Goal: Information Seeking & Learning: Learn about a topic

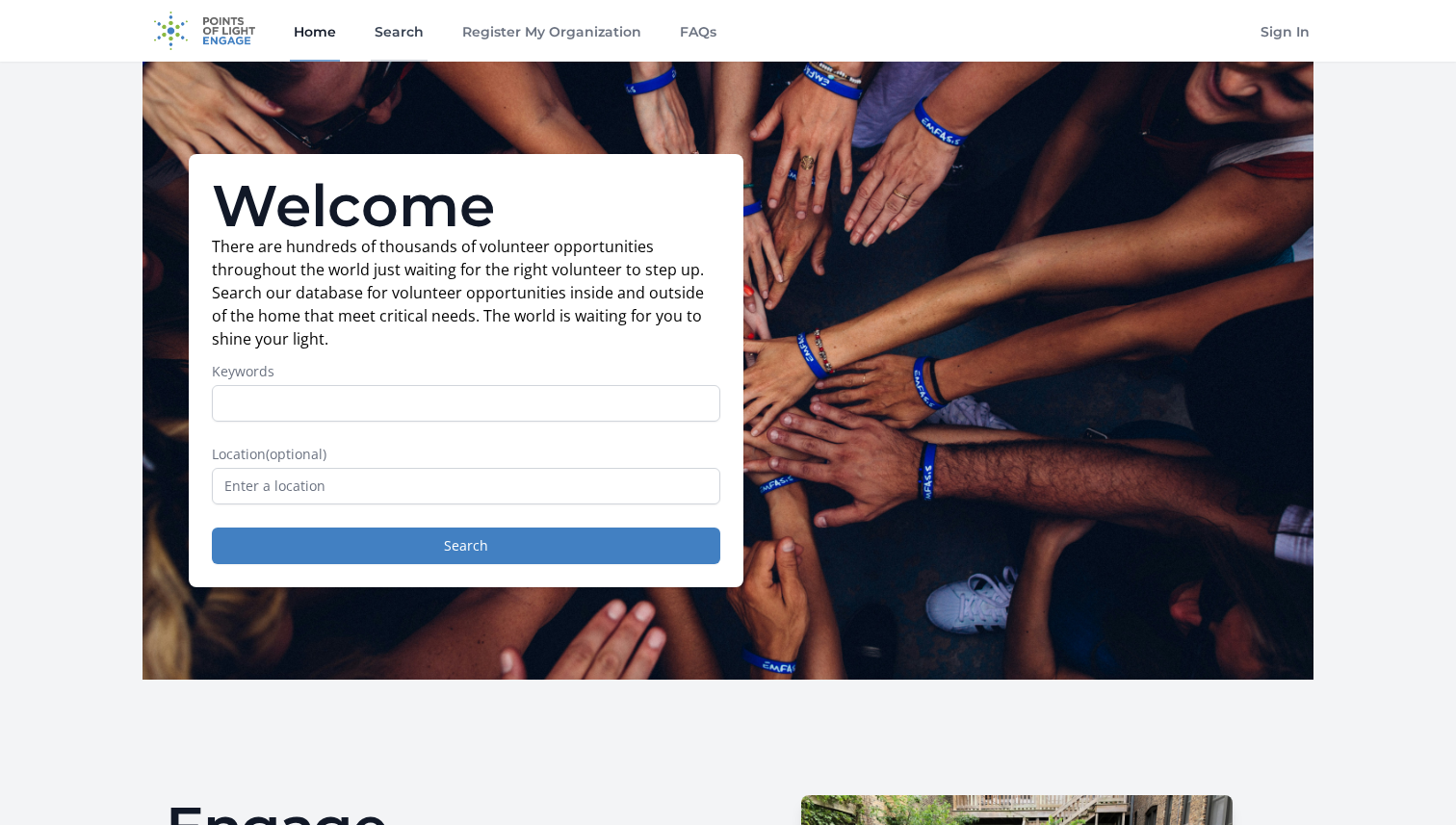
click at [425, 29] on link "Search" at bounding box center [399, 30] width 57 height 62
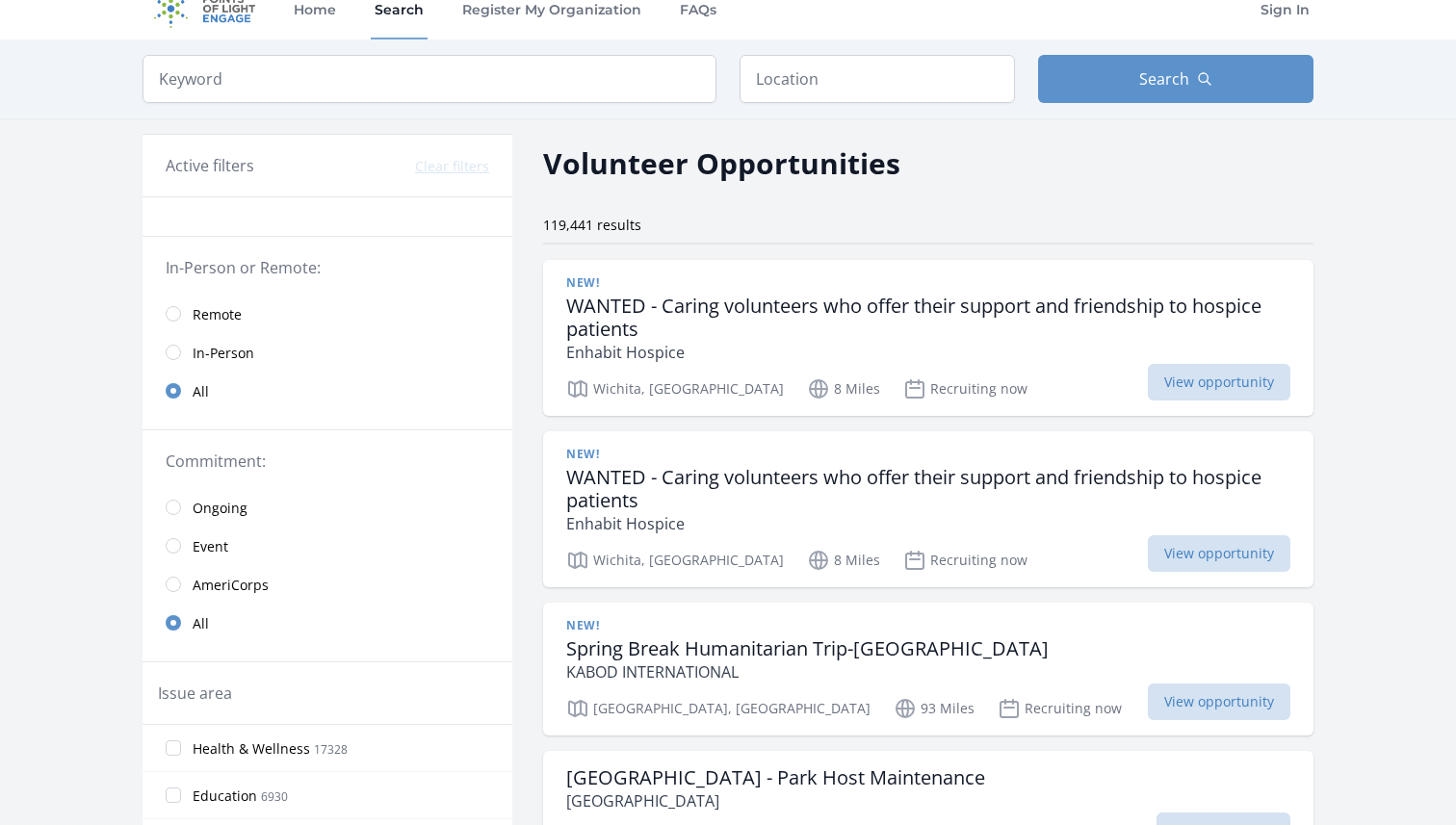
scroll to position [42, 0]
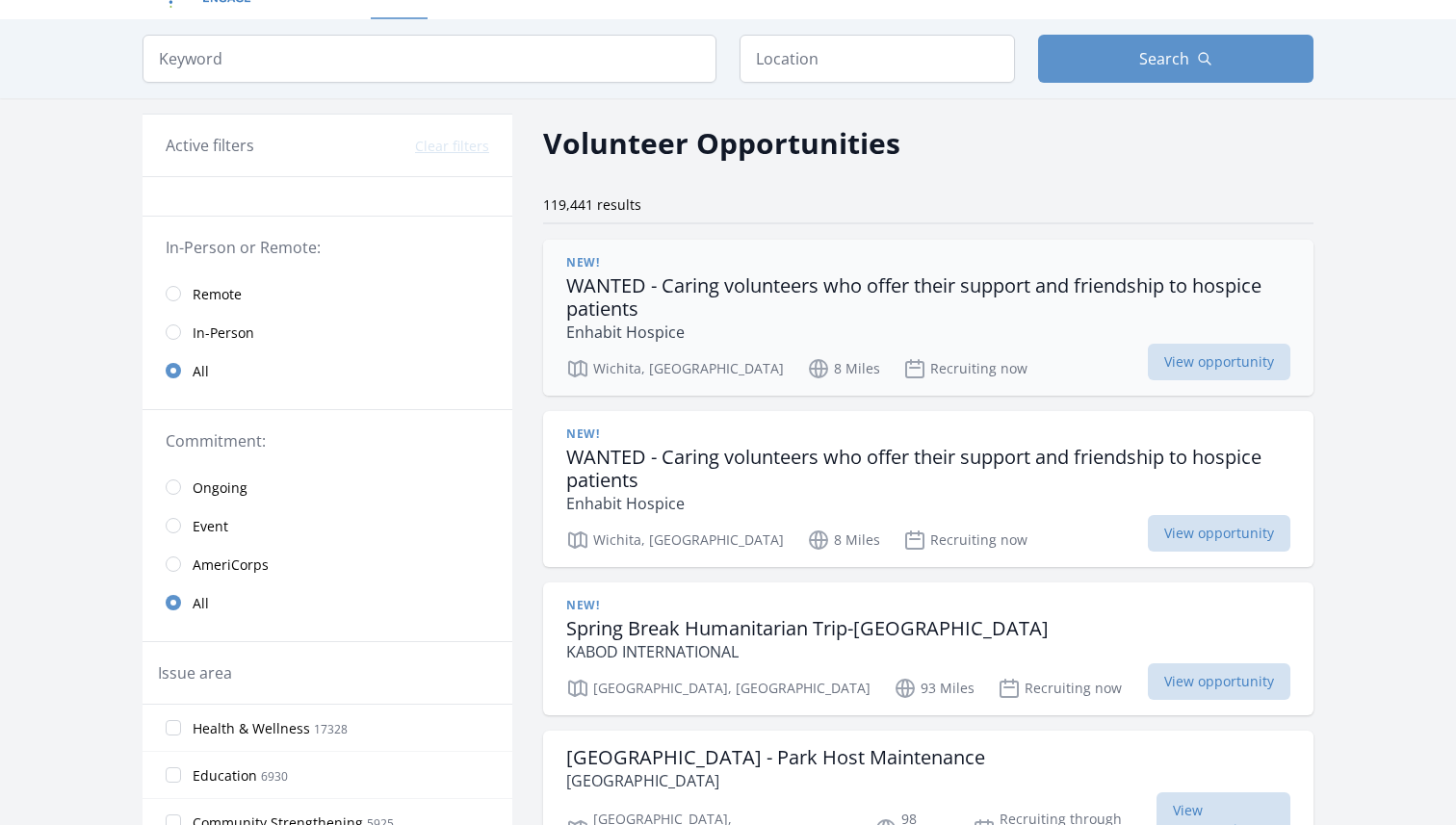
click at [848, 301] on h3 "WANTED - Caring volunteers who offer their support and friendship to hospice pa…" at bounding box center [929, 297] width 724 height 46
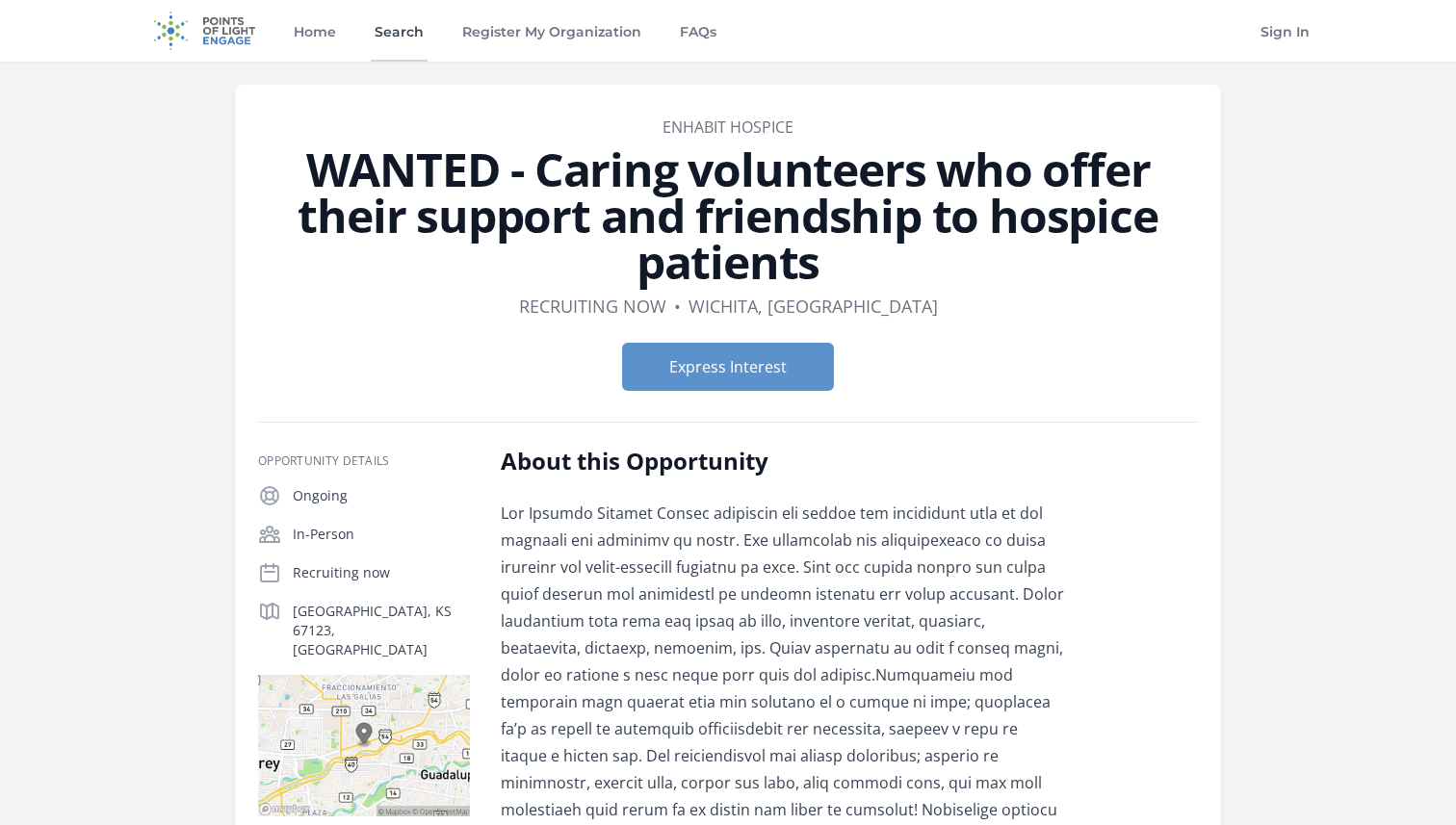
click at [407, 29] on link "Search" at bounding box center [399, 30] width 57 height 62
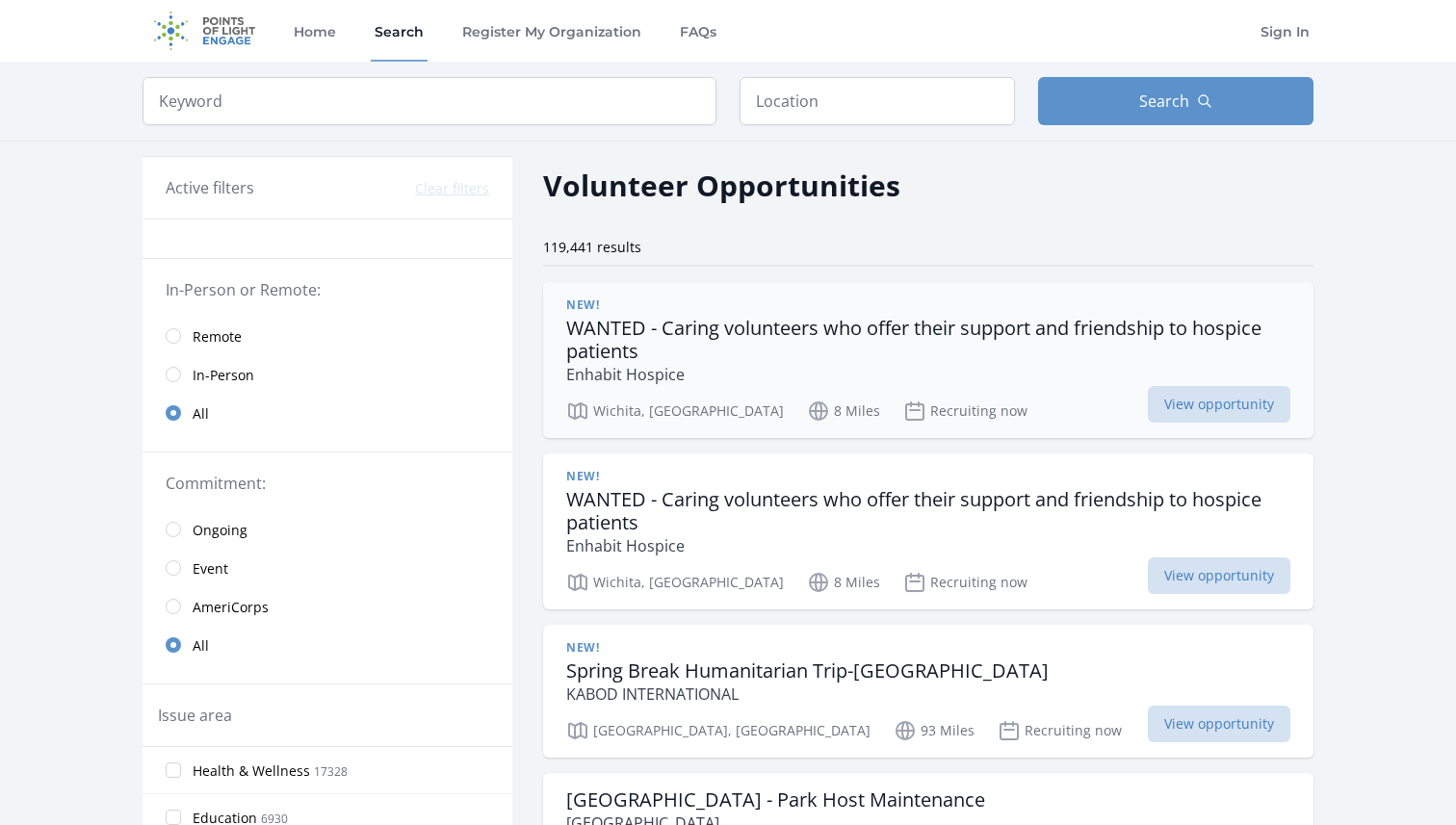
click at [829, 309] on div "New!" at bounding box center [929, 306] width 724 height 16
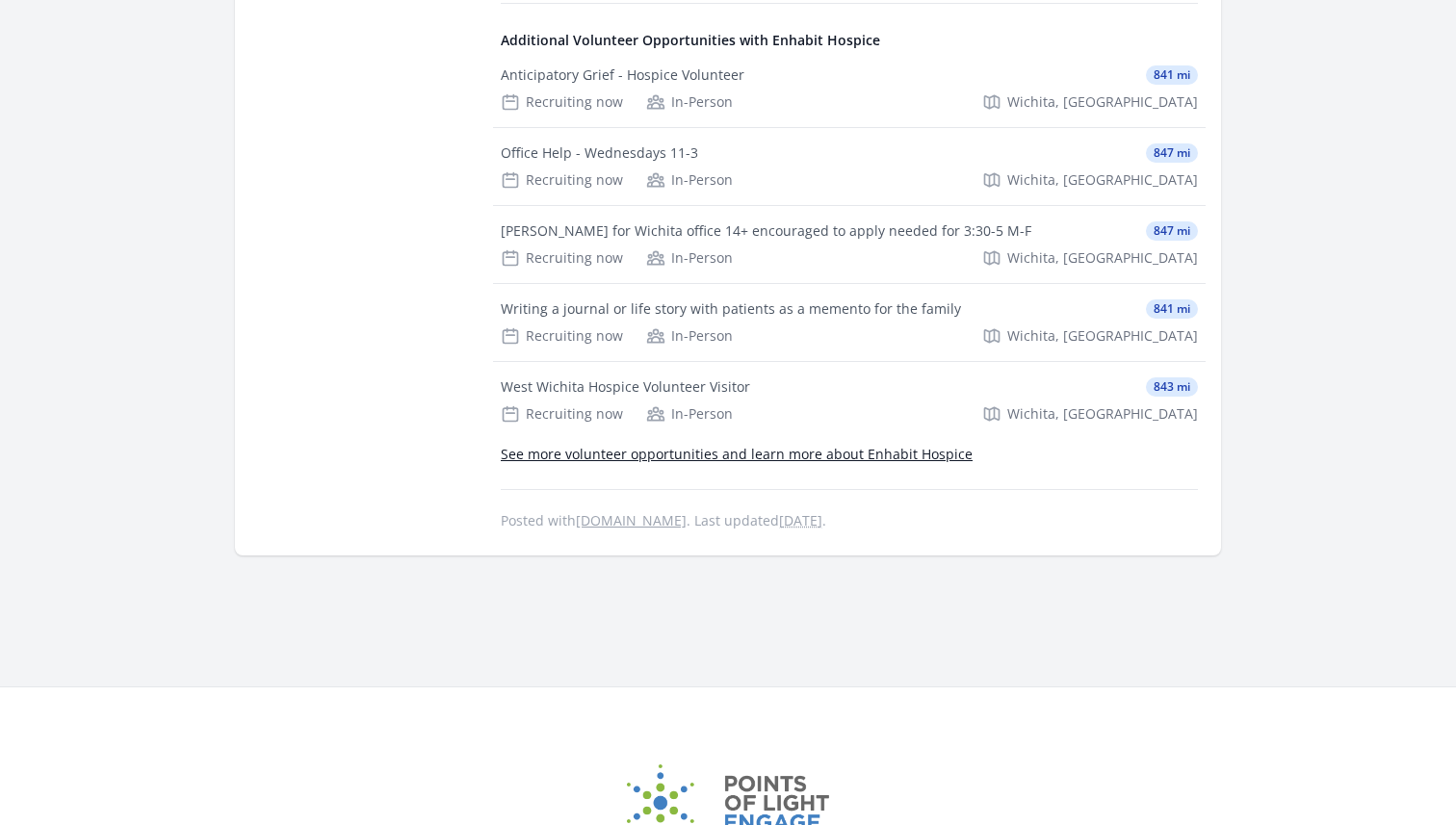
scroll to position [3092, 0]
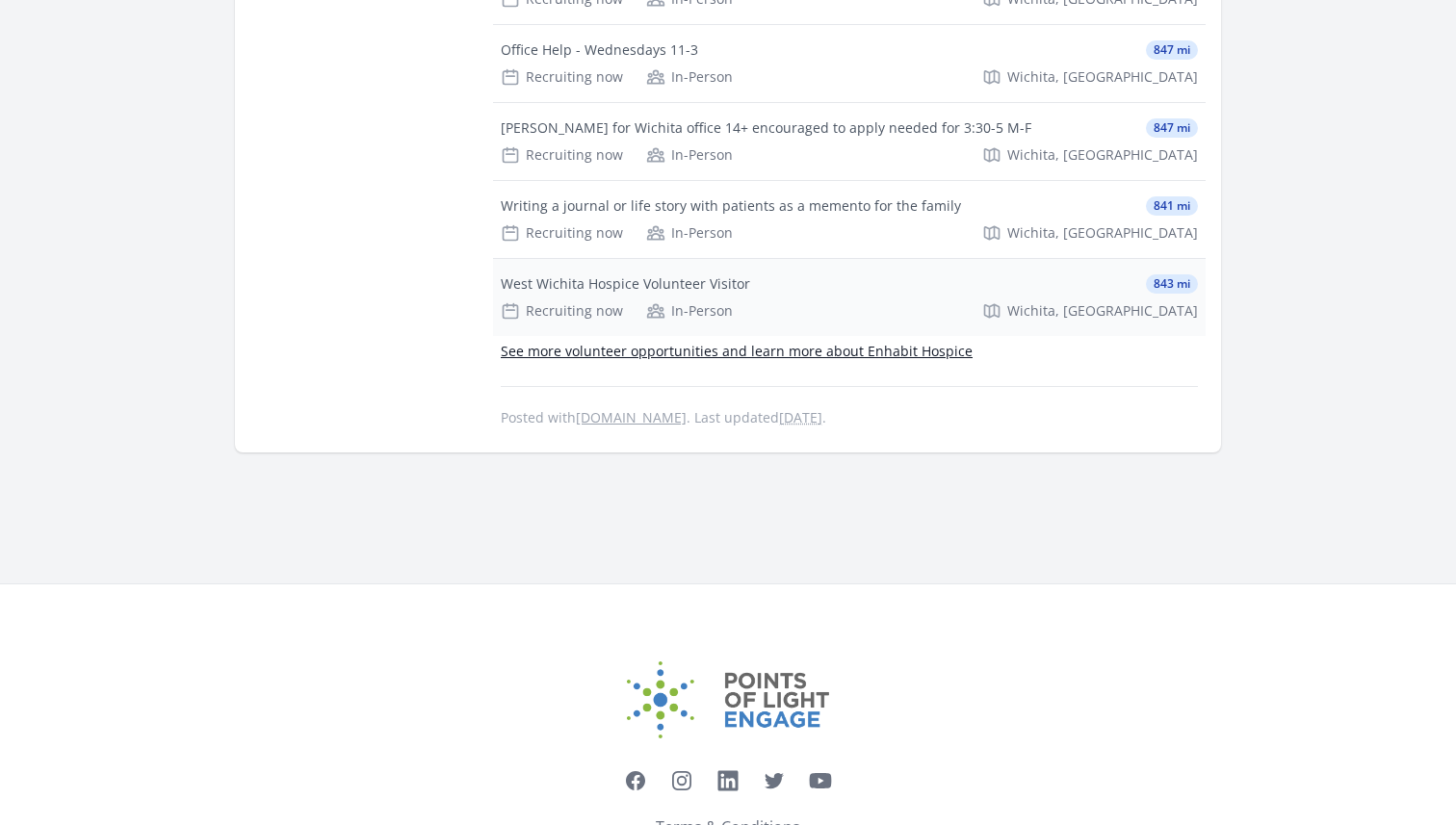
click at [758, 274] on div "West Wichita Hospice Volunteer Visitor 843 mi" at bounding box center [849, 284] width 698 height 20
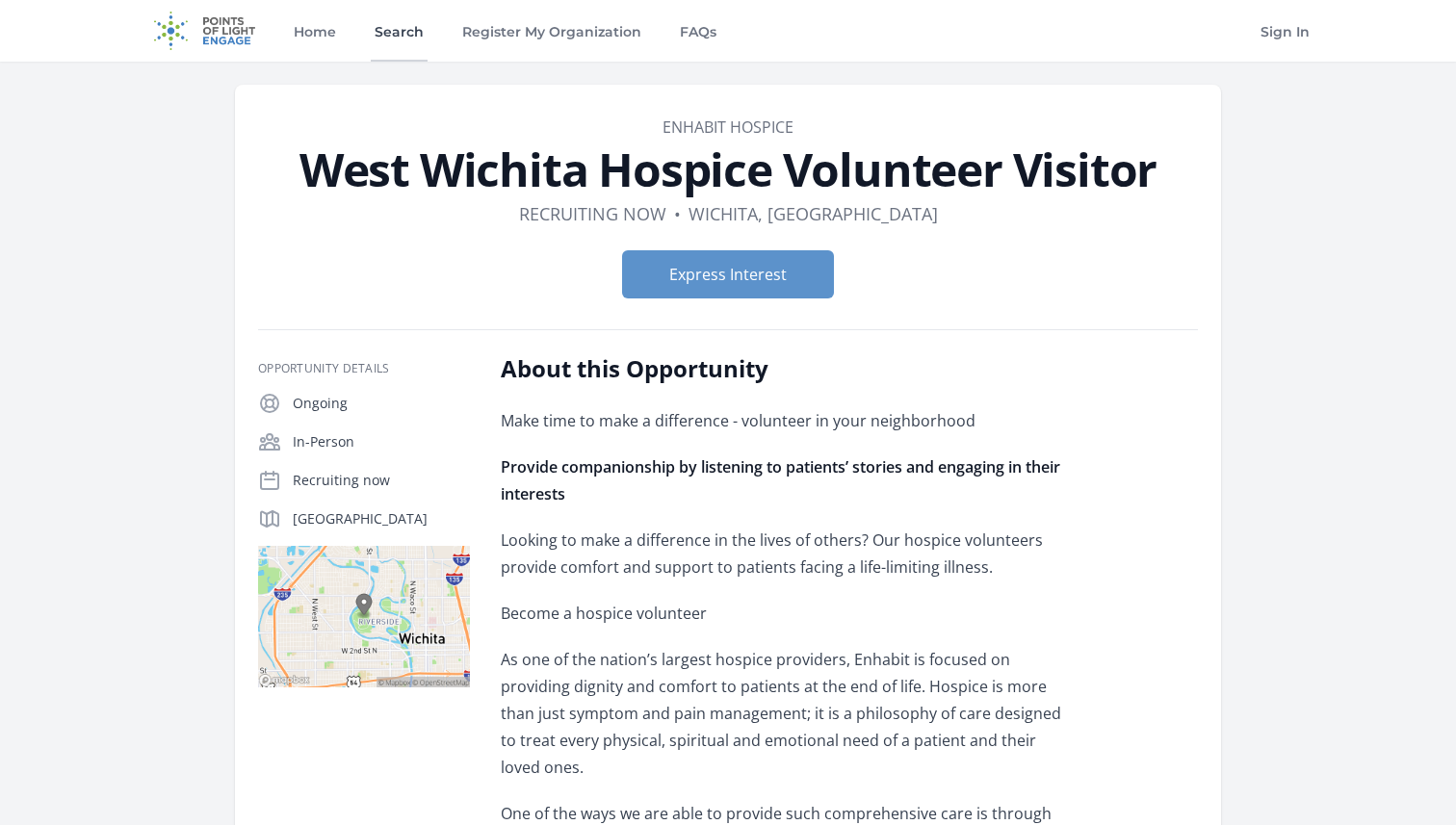
click at [408, 42] on link "Search" at bounding box center [399, 30] width 57 height 62
click at [390, 38] on link "Search" at bounding box center [399, 30] width 57 height 62
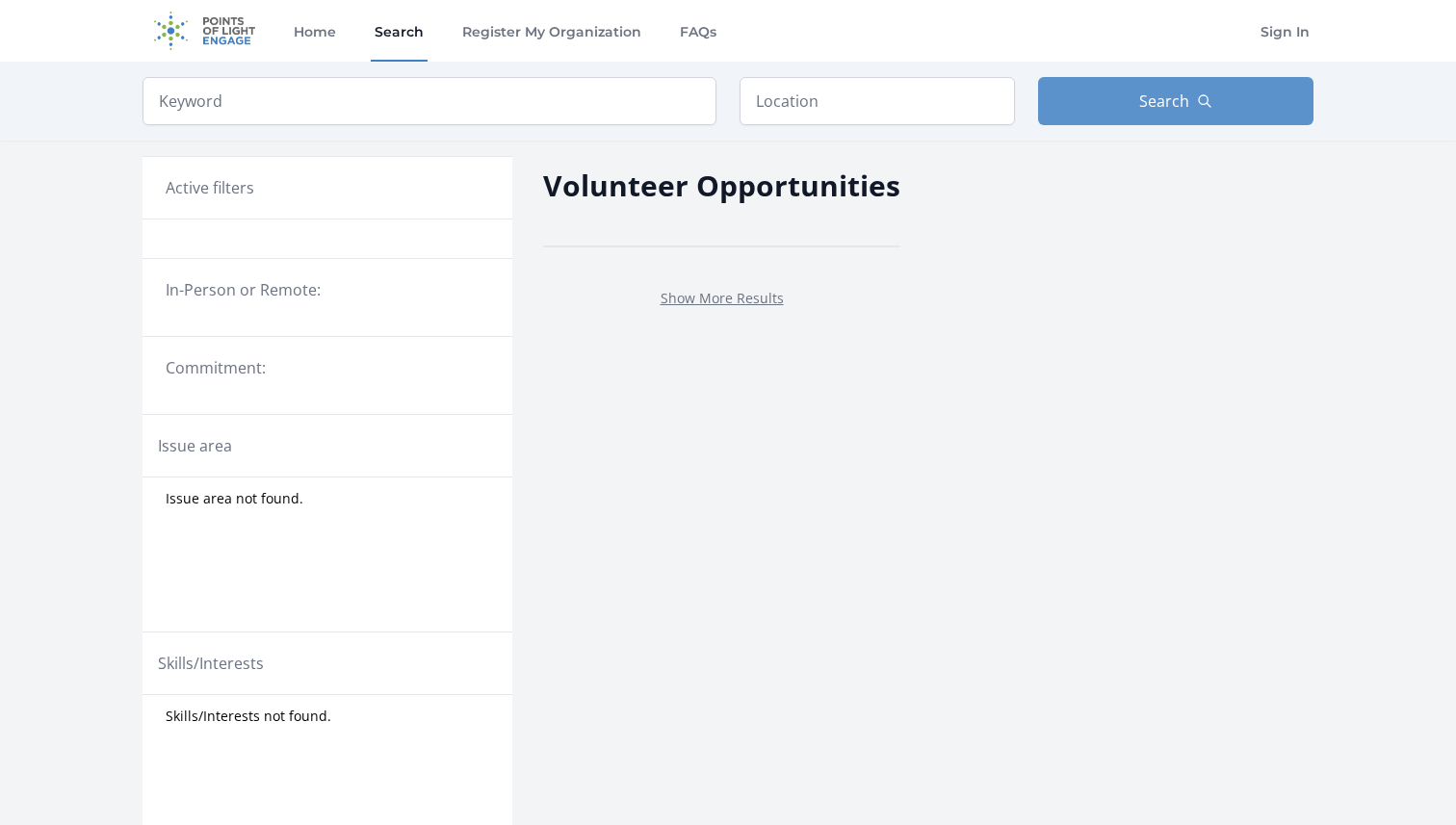
click at [395, 34] on link "Search" at bounding box center [399, 30] width 57 height 62
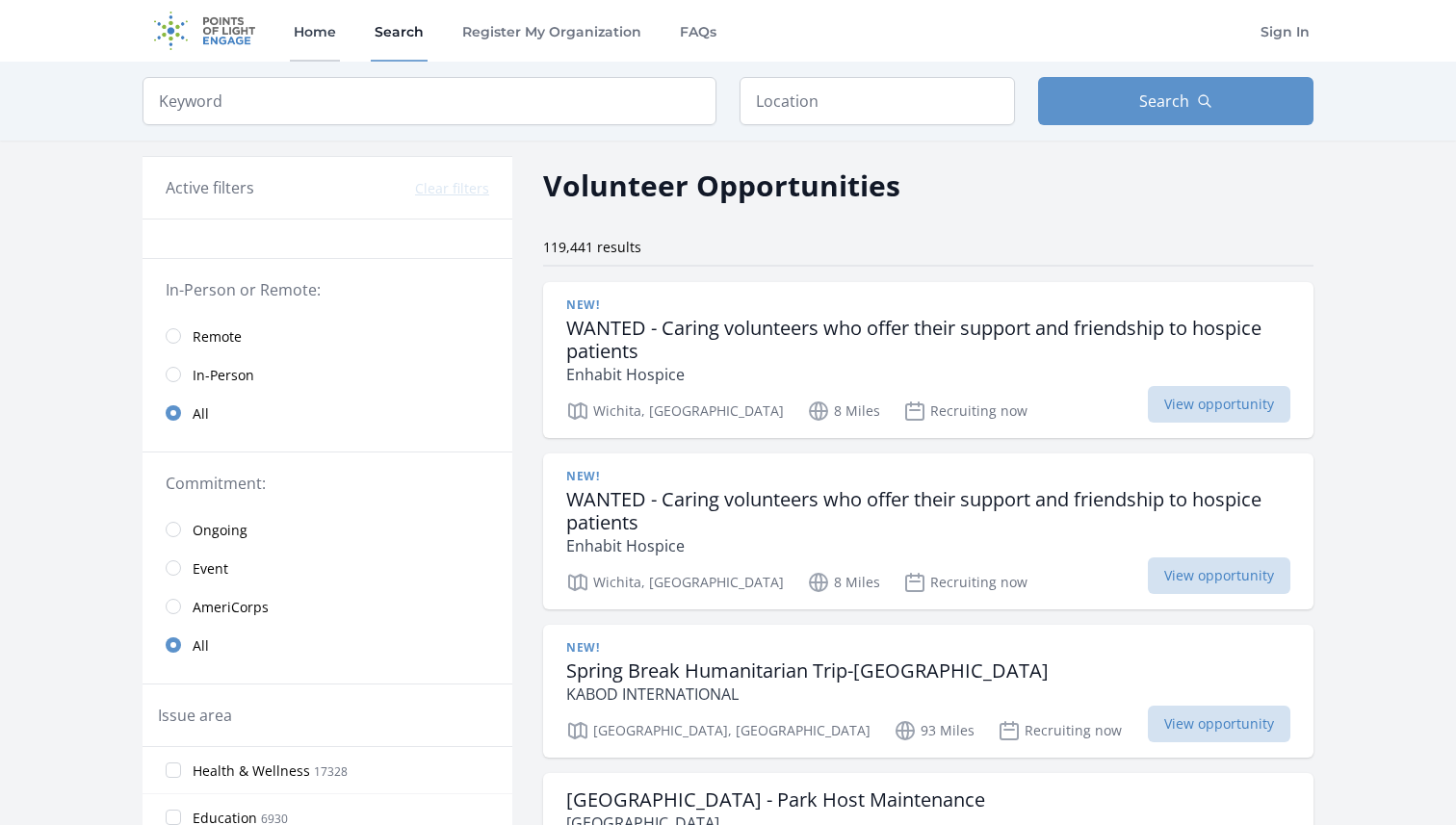
click at [337, 36] on link "Home" at bounding box center [315, 30] width 50 height 62
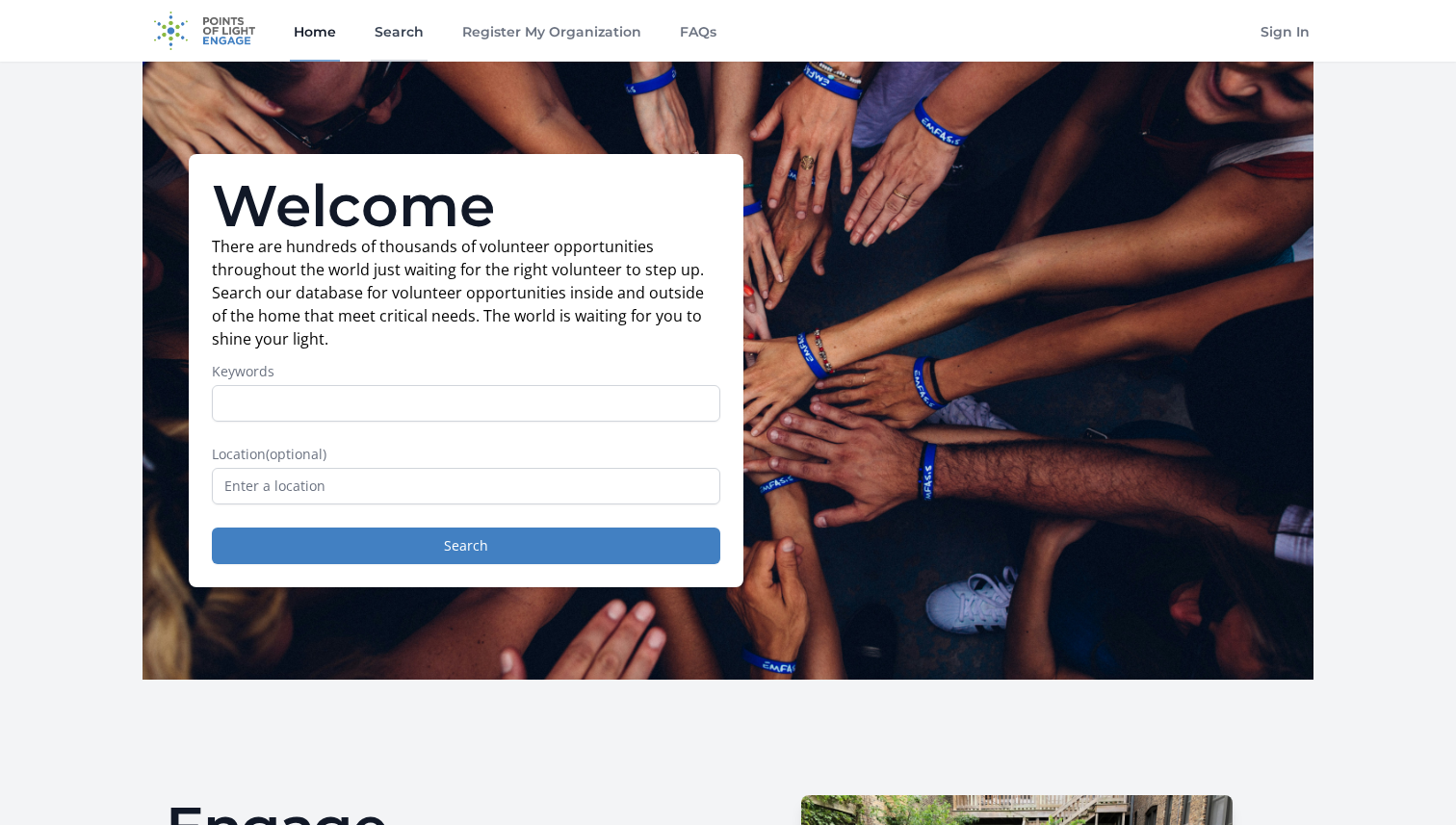
click at [394, 32] on link "Search" at bounding box center [399, 30] width 57 height 62
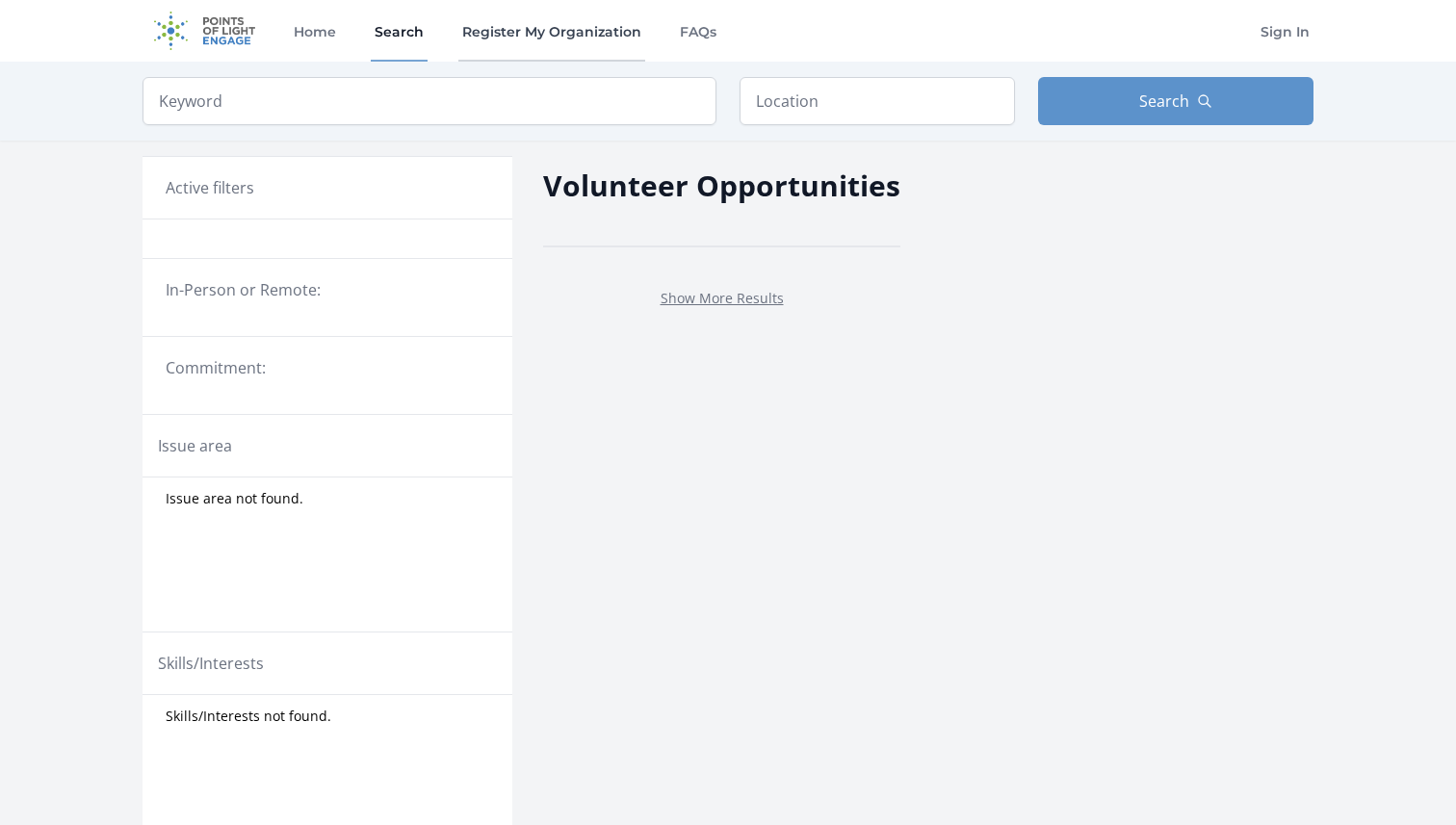
click at [558, 33] on link "Register My Organization" at bounding box center [552, 30] width 187 height 62
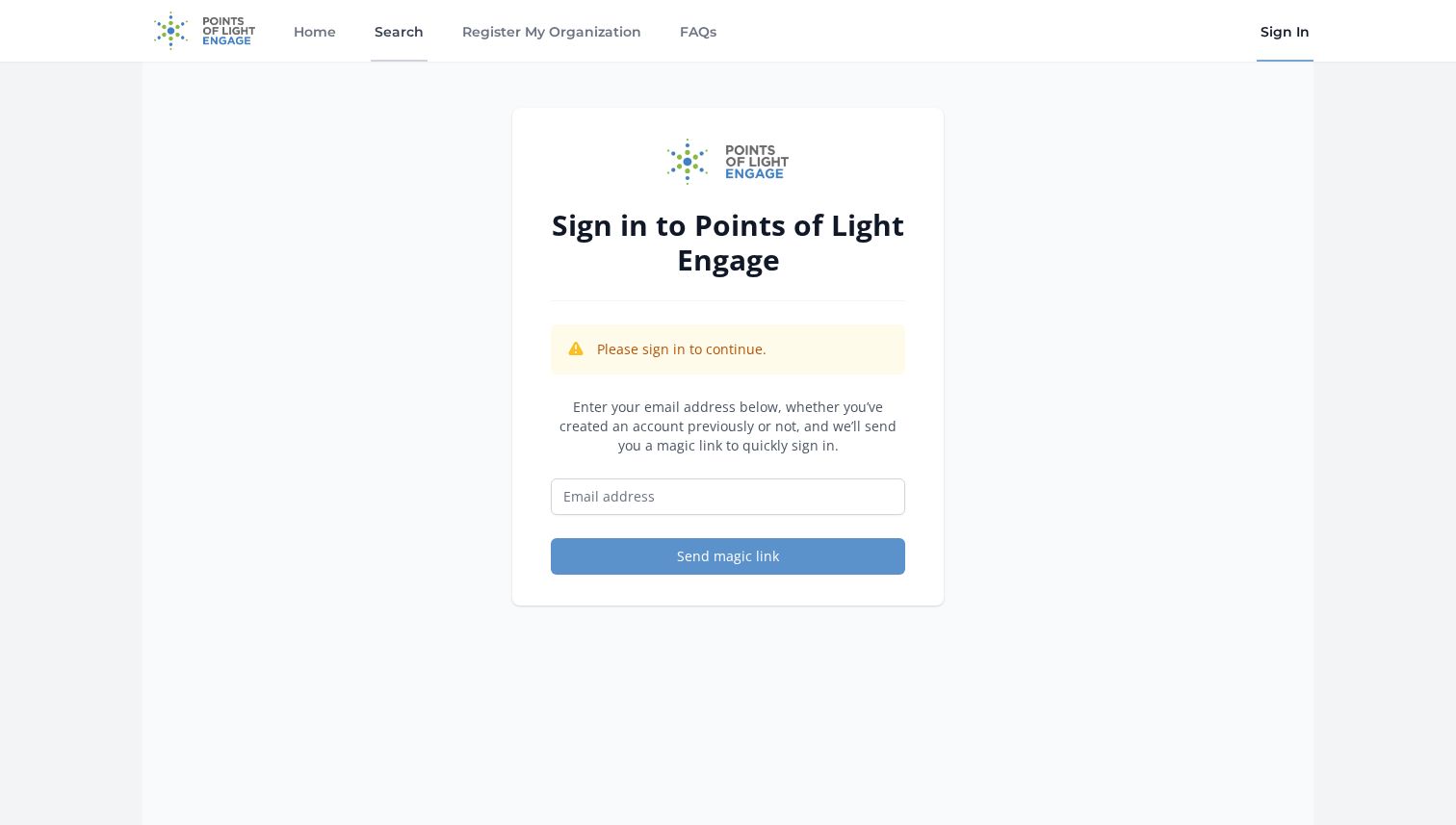
click at [401, 35] on link "Search" at bounding box center [399, 30] width 57 height 62
